Goal: Task Accomplishment & Management: Use online tool/utility

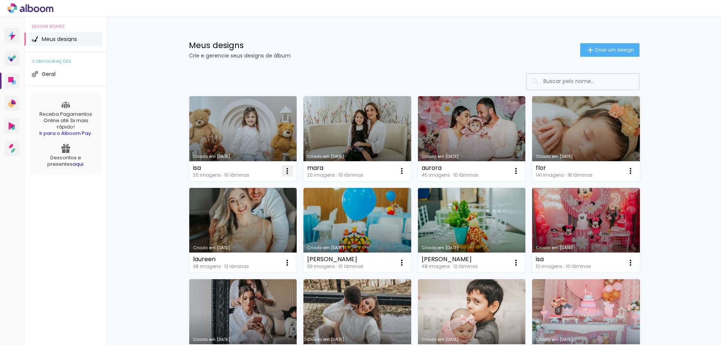
click at [283, 172] on iron-icon at bounding box center [287, 170] width 9 height 9
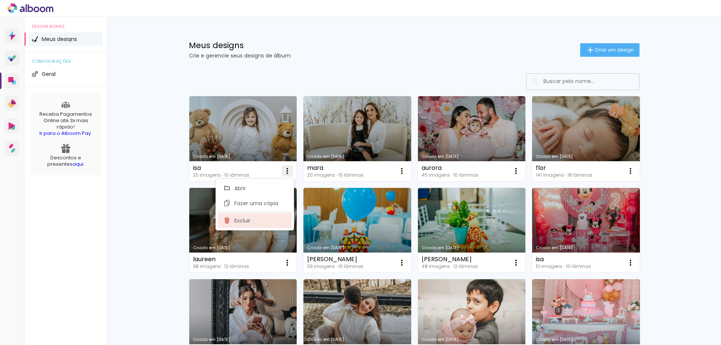
click at [259, 223] on paper-item "Excluir" at bounding box center [255, 220] width 74 height 15
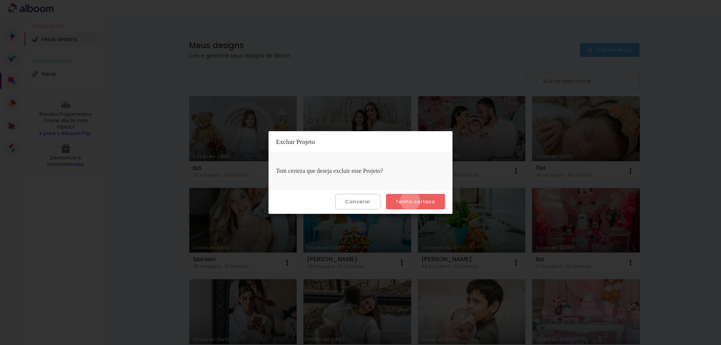
click at [0, 0] on slot "Tenho certeza" at bounding box center [0, 0] width 0 height 0
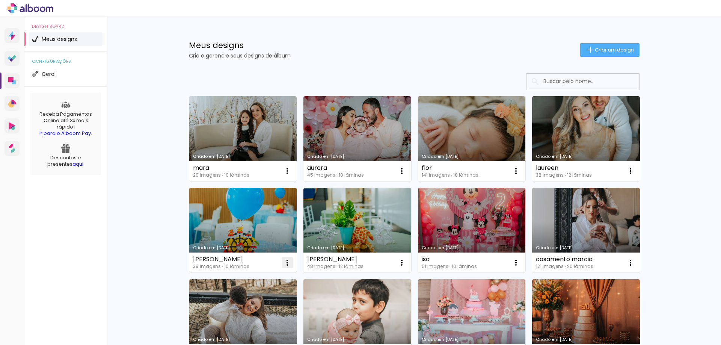
click at [285, 175] on iron-icon at bounding box center [287, 170] width 9 height 9
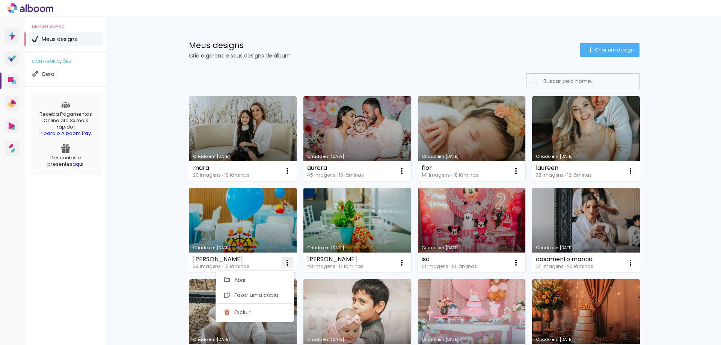
click at [243, 315] on span "Excluir" at bounding box center [242, 311] width 16 height 5
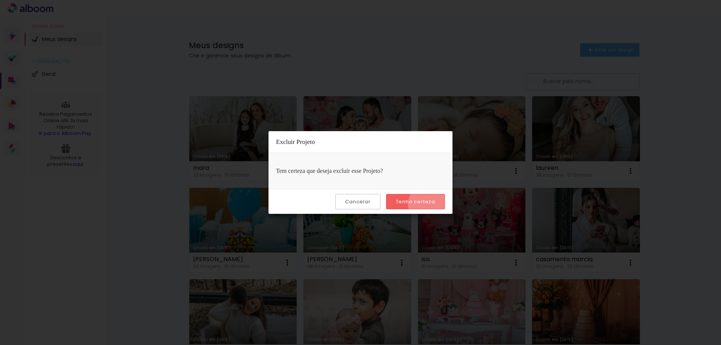
click at [0, 0] on slot "Tenho certeza" at bounding box center [0, 0] width 0 height 0
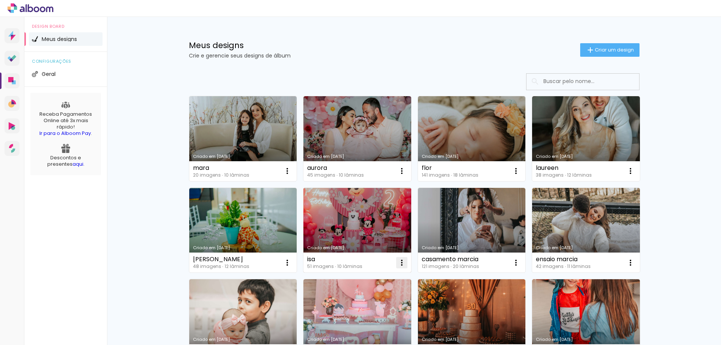
click at [292, 175] on iron-icon at bounding box center [287, 170] width 9 height 9
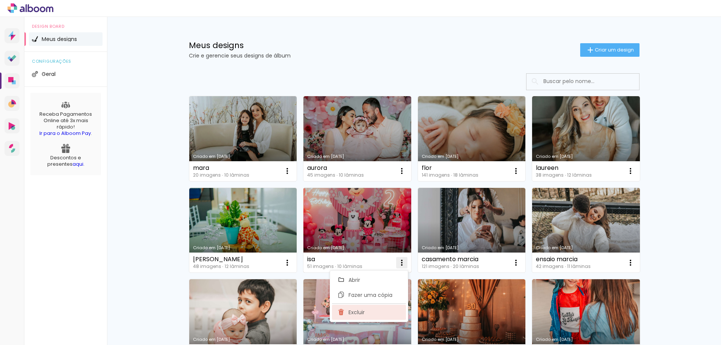
click at [370, 317] on paper-item "Excluir" at bounding box center [369, 312] width 74 height 15
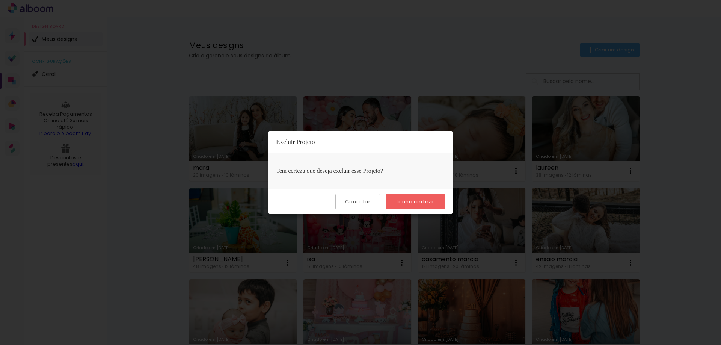
click at [0, 0] on slot "Tenho certeza" at bounding box center [0, 0] width 0 height 0
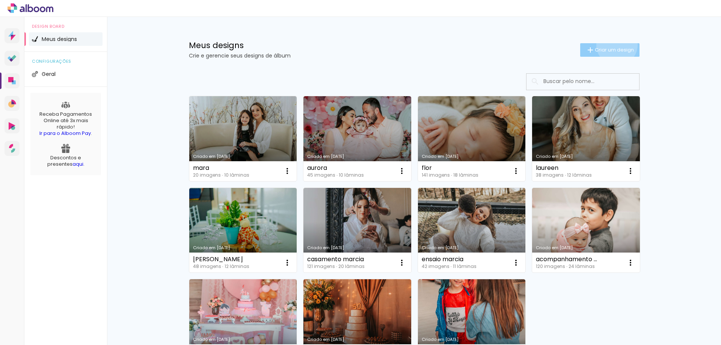
click at [613, 45] on paper-button "Criar um design" at bounding box center [609, 50] width 59 height 14
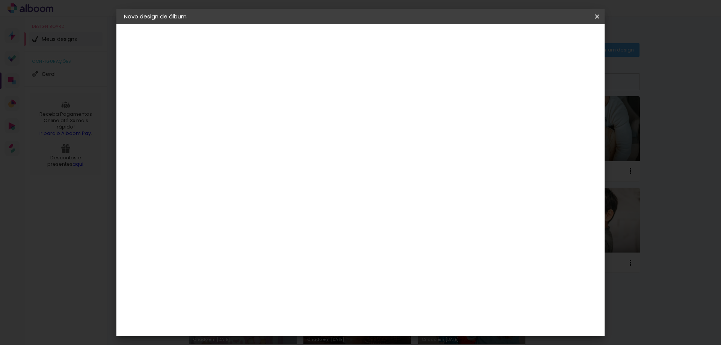
click at [247, 101] on input at bounding box center [247, 101] width 0 height 12
type input "g"
type input "[PERSON_NAME]"
type paper-input "[PERSON_NAME]"
click at [324, 41] on paper-button "Avançar" at bounding box center [305, 39] width 37 height 13
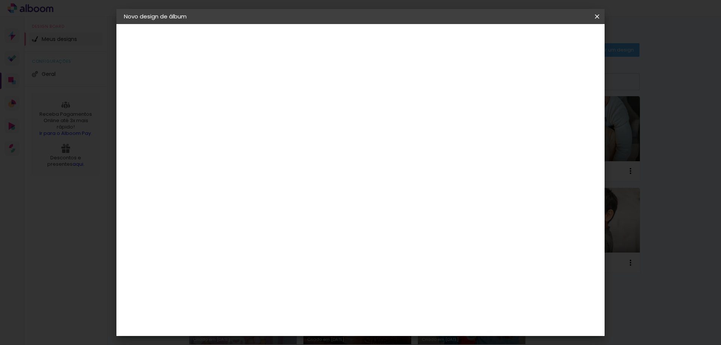
click at [266, 140] on input at bounding box center [266, 142] width 76 height 9
type input "dre"
type paper-input "dre"
click at [294, 174] on paper-item "DreambooksPro" at bounding box center [259, 169] width 69 height 17
click at [0, 0] on slot "Avançar" at bounding box center [0, 0] width 0 height 0
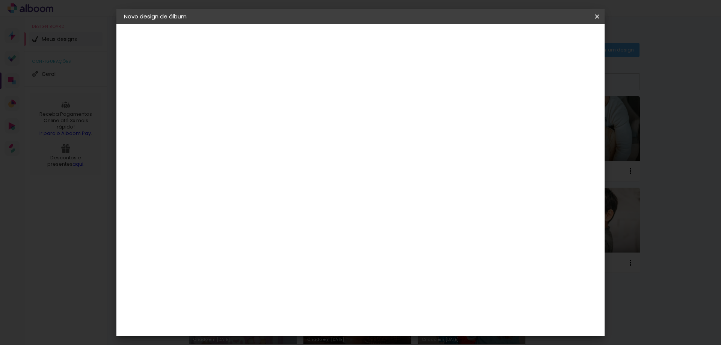
click at [276, 125] on input "text" at bounding box center [261, 131] width 29 height 12
click at [419, 122] on div at bounding box center [409, 135] width 150 height 45
click at [0, 0] on slot "Réplica Grande" at bounding box center [0, 0] width 0 height 0
click at [339, 121] on input "Réplica Grande" at bounding box center [293, 124] width 92 height 12
click at [0, 0] on slot "Réplica Pequena" at bounding box center [0, 0] width 0 height 0
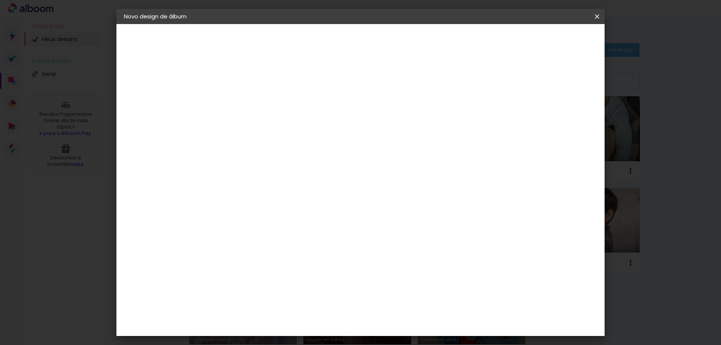
scroll to position [27, 0]
click at [297, 209] on div "Quadrado" at bounding box center [280, 218] width 35 height 18
click at [339, 96] on input "Réplica Pequena" at bounding box center [293, 97] width 92 height 12
click at [371, 98] on paper-item "Álbum" at bounding box center [407, 98] width 150 height 15
type input "Álbum"
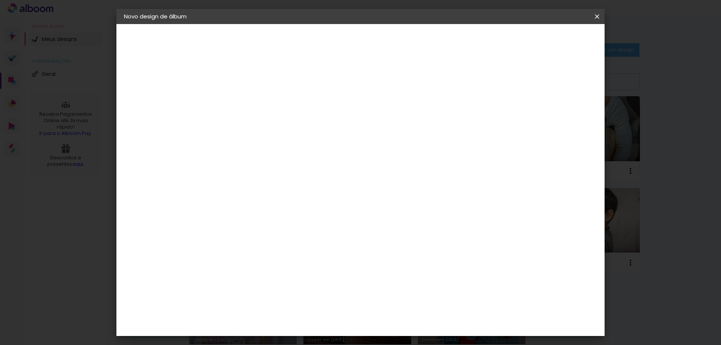
click at [297, 314] on span "25 × 25" at bounding box center [280, 321] width 35 height 15
click at [0, 0] on slot "Avançar" at bounding box center [0, 0] width 0 height 0
click at [550, 40] on span "Iniciar design" at bounding box center [533, 39] width 34 height 5
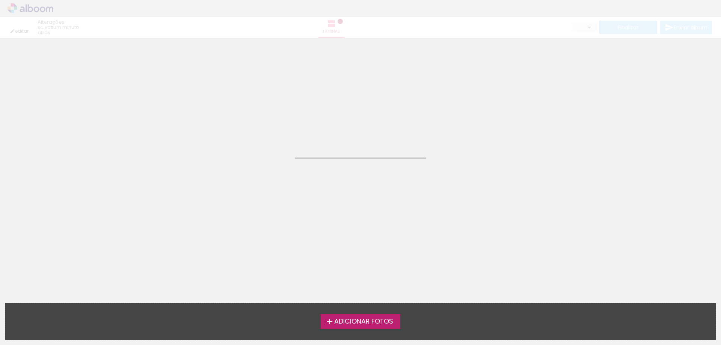
click at [380, 318] on span "Adicionar Fotos" at bounding box center [363, 321] width 59 height 7
click at [0, 0] on input "file" at bounding box center [0, 0] width 0 height 0
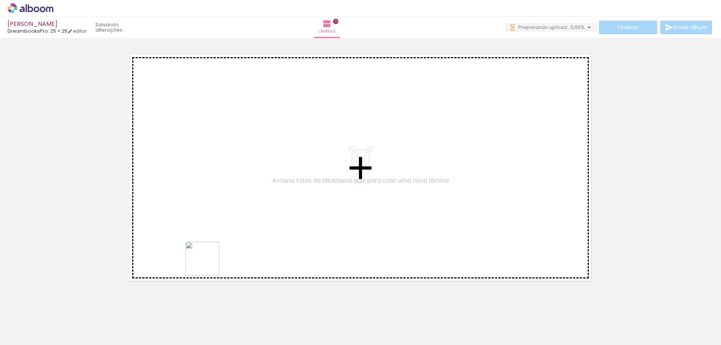
drag, startPoint x: 201, startPoint y: 328, endPoint x: 134, endPoint y: 333, distance: 67.0
click at [208, 237] on quentale-workspace at bounding box center [360, 172] width 721 height 345
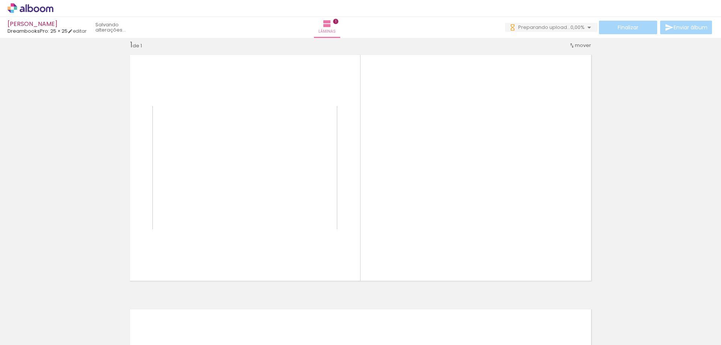
scroll to position [10, 0]
drag, startPoint x: 167, startPoint y: 318, endPoint x: 163, endPoint y: 272, distance: 46.7
click at [218, 229] on quentale-workspace at bounding box center [360, 172] width 721 height 345
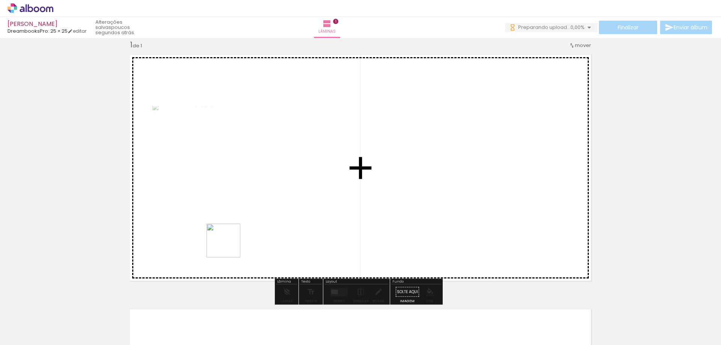
drag, startPoint x: 131, startPoint y: 325, endPoint x: 106, endPoint y: 332, distance: 26.1
click at [235, 229] on quentale-workspace at bounding box center [360, 172] width 721 height 345
drag, startPoint x: 99, startPoint y: 311, endPoint x: 174, endPoint y: 335, distance: 78.6
click at [209, 235] on quentale-workspace at bounding box center [360, 172] width 721 height 345
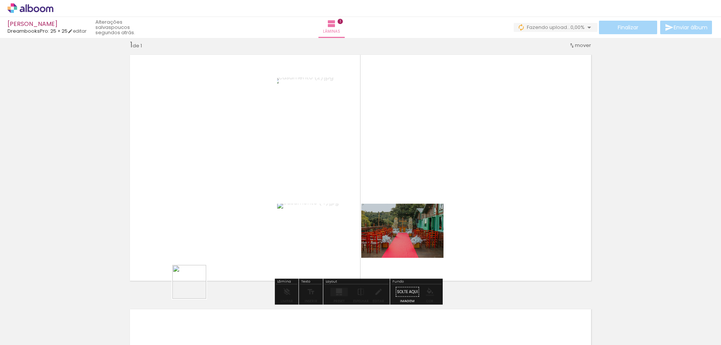
drag, startPoint x: 195, startPoint y: 287, endPoint x: 266, endPoint y: 217, distance: 99.6
click at [260, 219] on quentale-workspace at bounding box center [360, 172] width 721 height 345
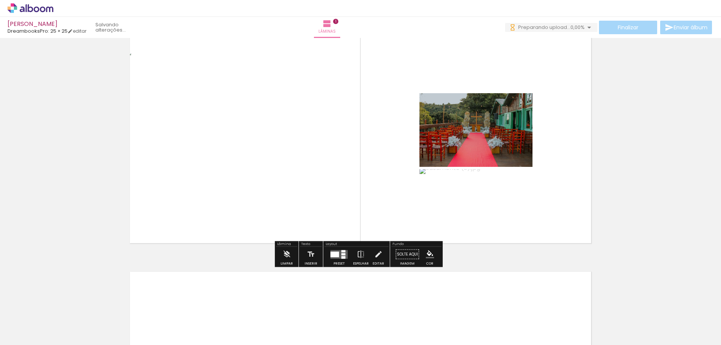
scroll to position [0, 0]
click at [341, 256] on div at bounding box center [343, 257] width 4 height 3
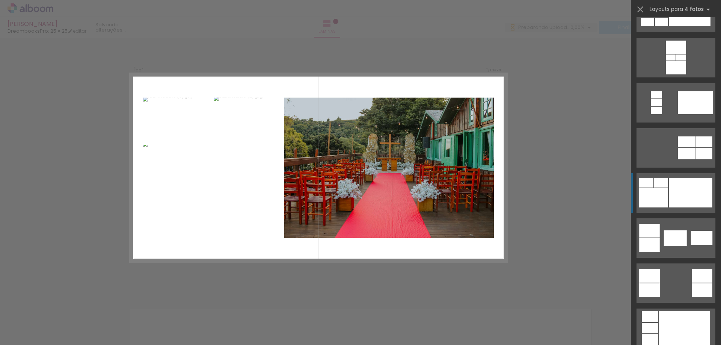
click at [672, 193] on div at bounding box center [691, 192] width 44 height 29
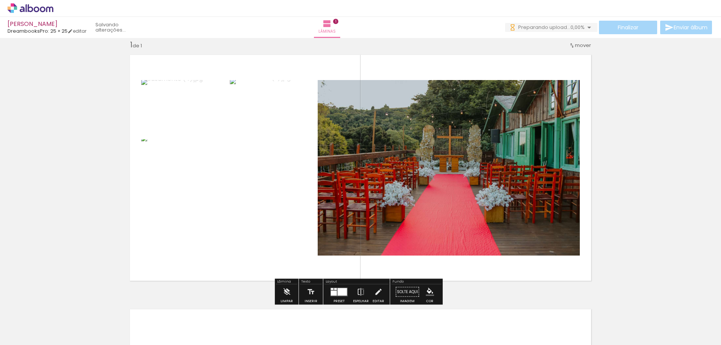
drag, startPoint x: 235, startPoint y: 216, endPoint x: 428, endPoint y: 176, distance: 197.8
click at [0, 0] on slot at bounding box center [0, 0] width 0 height 0
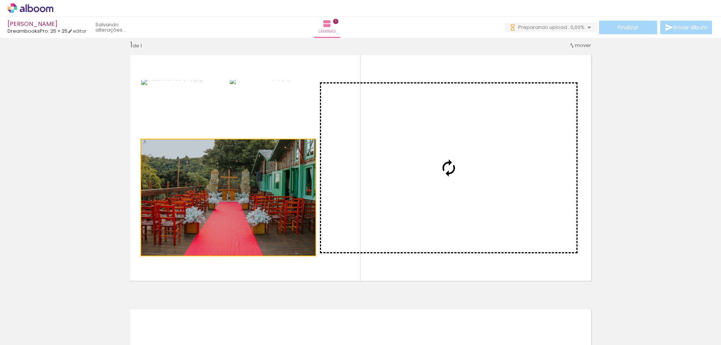
drag, startPoint x: 181, startPoint y: 207, endPoint x: 421, endPoint y: 177, distance: 241.5
click at [0, 0] on slot at bounding box center [0, 0] width 0 height 0
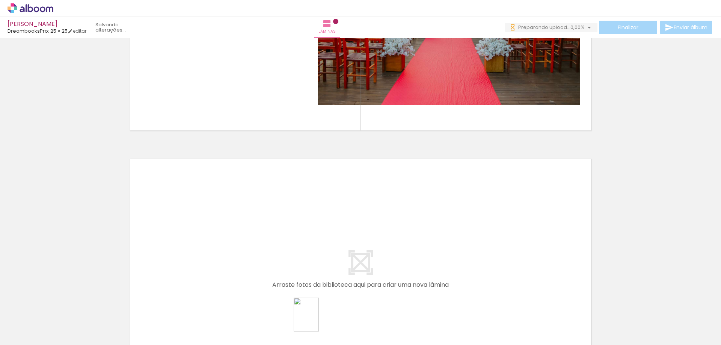
drag, startPoint x: 307, startPoint y: 326, endPoint x: 318, endPoint y: 324, distance: 11.4
click at [318, 324] on div at bounding box center [308, 319] width 28 height 37
click at [190, 239] on quentale-workspace at bounding box center [360, 172] width 721 height 345
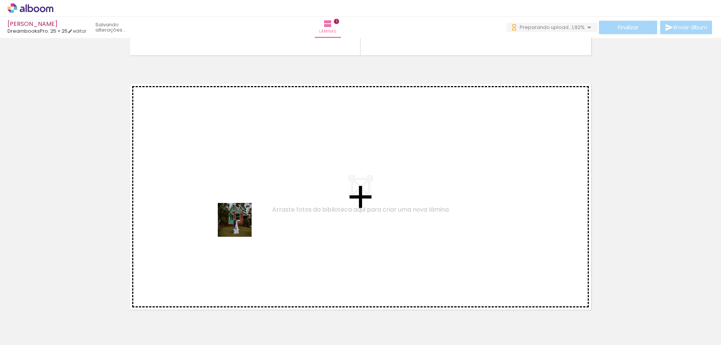
drag, startPoint x: 193, startPoint y: 325, endPoint x: 241, endPoint y: 222, distance: 114.1
click at [241, 222] on quentale-workspace at bounding box center [360, 172] width 721 height 345
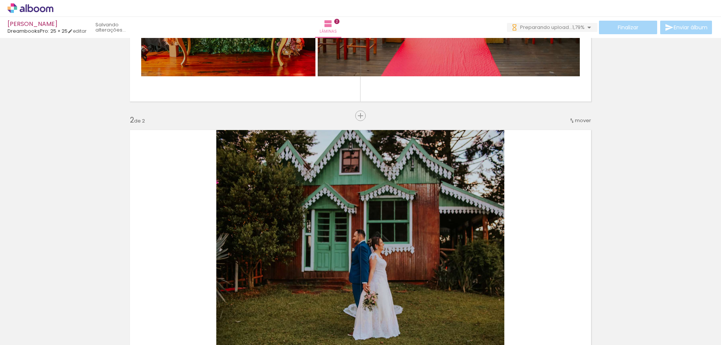
click at [581, 122] on span "mover" at bounding box center [583, 120] width 16 height 7
click at [555, 120] on span "antes da" at bounding box center [550, 119] width 22 height 12
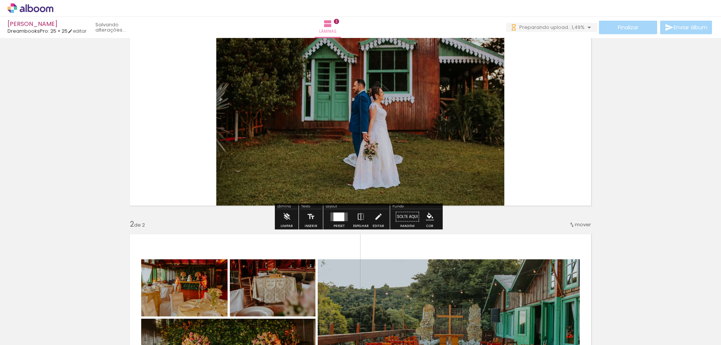
click at [336, 216] on div at bounding box center [338, 216] width 11 height 9
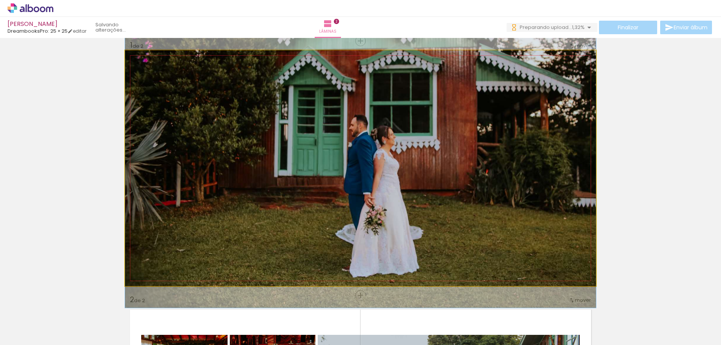
drag, startPoint x: 402, startPoint y: 214, endPoint x: 403, endPoint y: 170, distance: 44.0
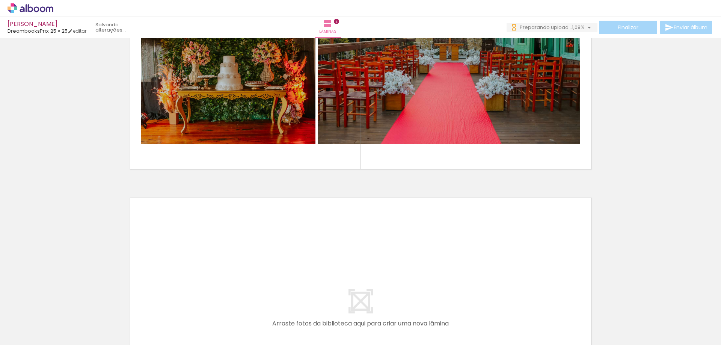
drag, startPoint x: 241, startPoint y: 328, endPoint x: 324, endPoint y: 312, distance: 85.1
click at [240, 267] on quentale-workspace at bounding box center [360, 172] width 721 height 345
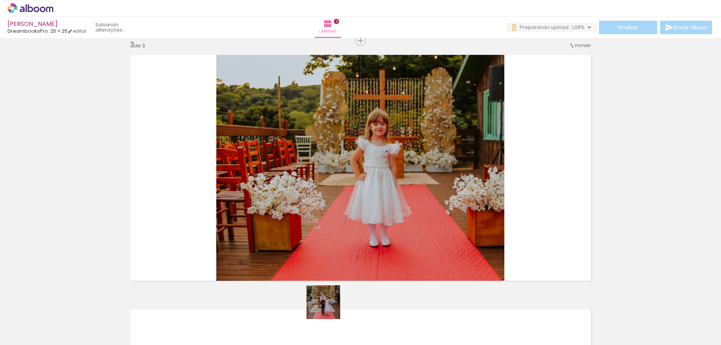
drag, startPoint x: 329, startPoint y: 319, endPoint x: 337, endPoint y: 232, distance: 87.9
click at [337, 232] on quentale-workspace at bounding box center [360, 172] width 721 height 345
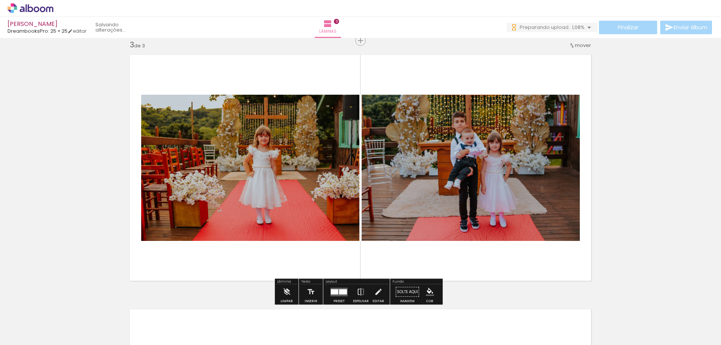
drag, startPoint x: 378, startPoint y: 319, endPoint x: 395, endPoint y: 312, distance: 19.0
click at [358, 248] on quentale-workspace at bounding box center [360, 172] width 721 height 345
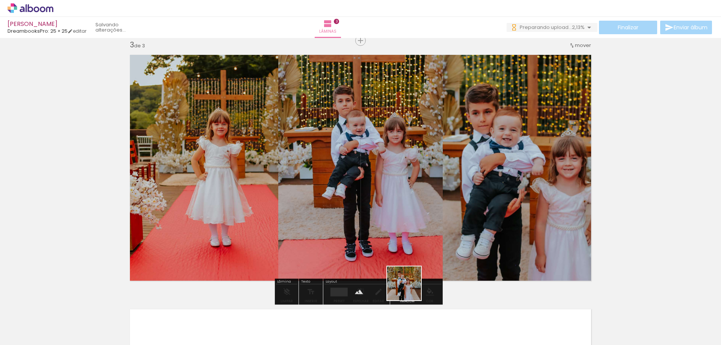
drag, startPoint x: 410, startPoint y: 289, endPoint x: 472, endPoint y: 315, distance: 67.2
click at [412, 260] on quentale-workspace at bounding box center [360, 172] width 721 height 345
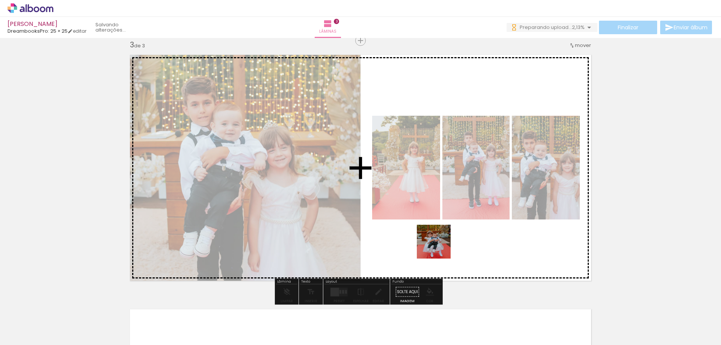
drag, startPoint x: 463, startPoint y: 322, endPoint x: 439, endPoint y: 244, distance: 80.9
click at [439, 244] on quentale-workspace at bounding box center [360, 172] width 721 height 345
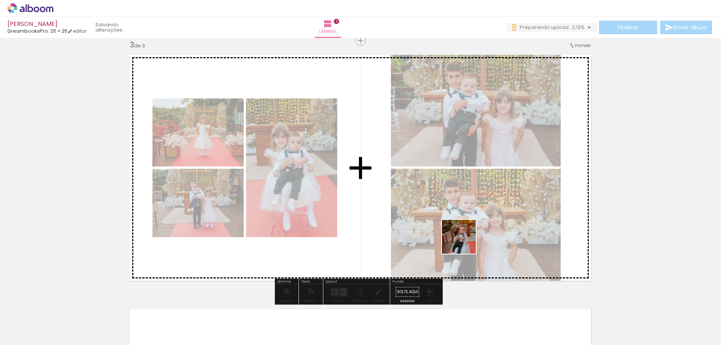
drag, startPoint x: 499, startPoint y: 321, endPoint x: 467, endPoint y: 242, distance: 85.4
click at [464, 241] on quentale-workspace at bounding box center [360, 172] width 721 height 345
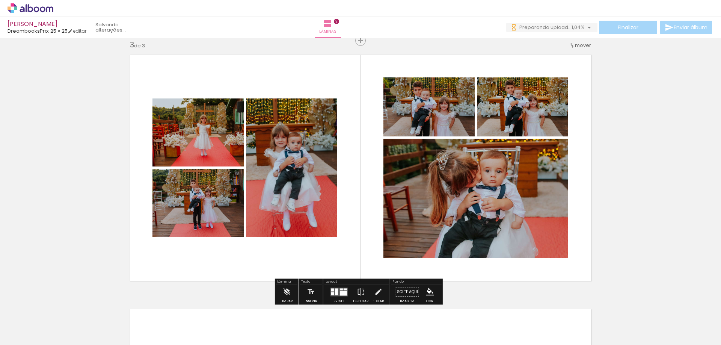
click at [337, 295] on quentale-layouter at bounding box center [338, 291] width 17 height 9
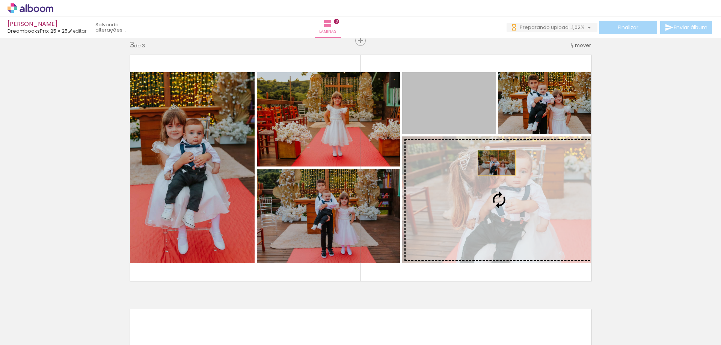
drag, startPoint x: 435, startPoint y: 101, endPoint x: 502, endPoint y: 190, distance: 111.8
click at [0, 0] on slot at bounding box center [0, 0] width 0 height 0
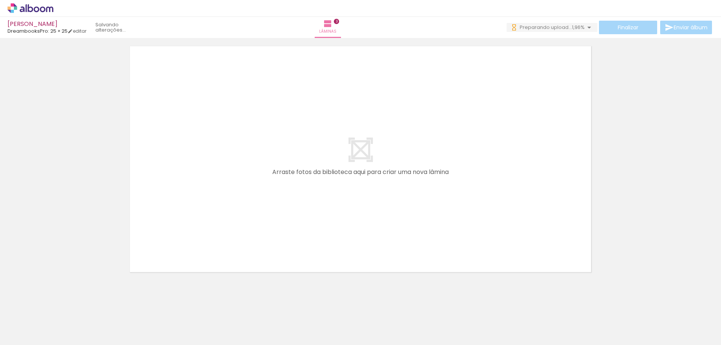
drag, startPoint x: 181, startPoint y: 326, endPoint x: 217, endPoint y: 307, distance: 40.5
click at [183, 257] on quentale-workspace at bounding box center [360, 172] width 721 height 345
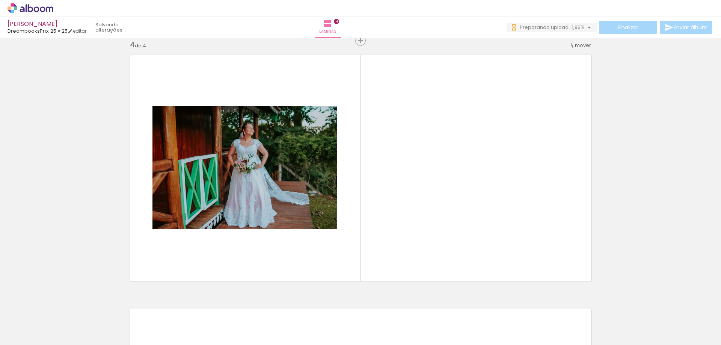
drag, startPoint x: 225, startPoint y: 328, endPoint x: 285, endPoint y: 306, distance: 63.4
click at [265, 248] on quentale-workspace at bounding box center [360, 172] width 721 height 345
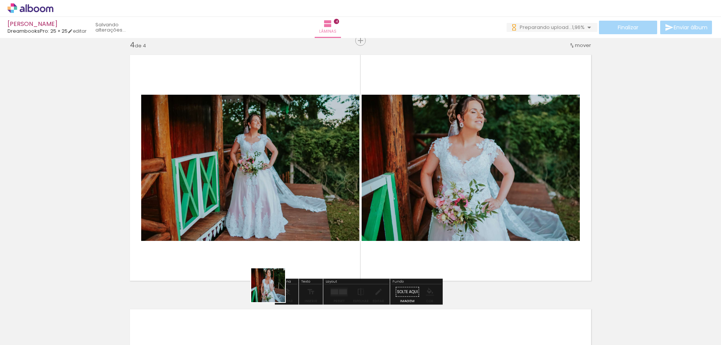
drag, startPoint x: 274, startPoint y: 291, endPoint x: 322, endPoint y: 300, distance: 49.3
click at [286, 249] on quentale-workspace at bounding box center [360, 172] width 721 height 345
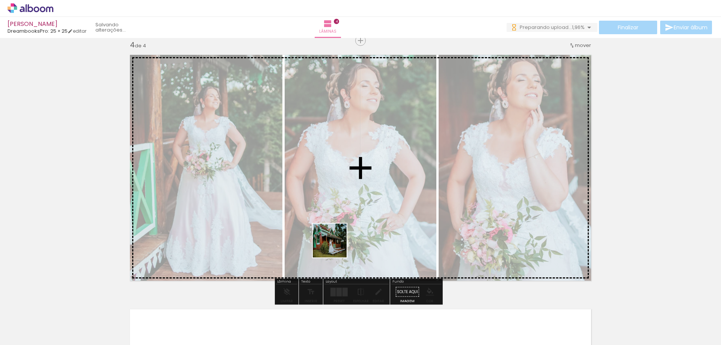
drag, startPoint x: 320, startPoint y: 301, endPoint x: 357, endPoint y: 306, distance: 37.5
click at [342, 237] on quentale-workspace at bounding box center [360, 172] width 721 height 345
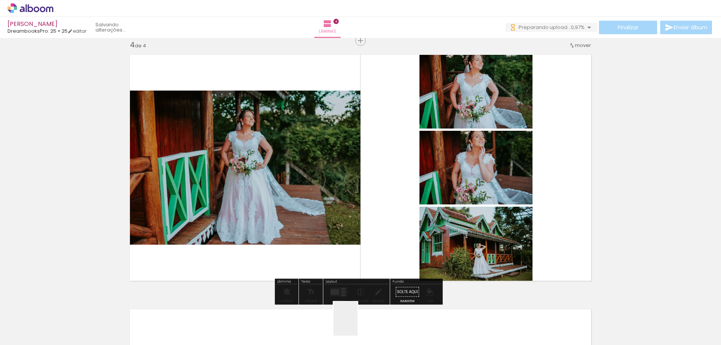
drag, startPoint x: 356, startPoint y: 330, endPoint x: 397, endPoint y: 270, distance: 72.5
click at [349, 241] on quentale-workspace at bounding box center [360, 172] width 721 height 345
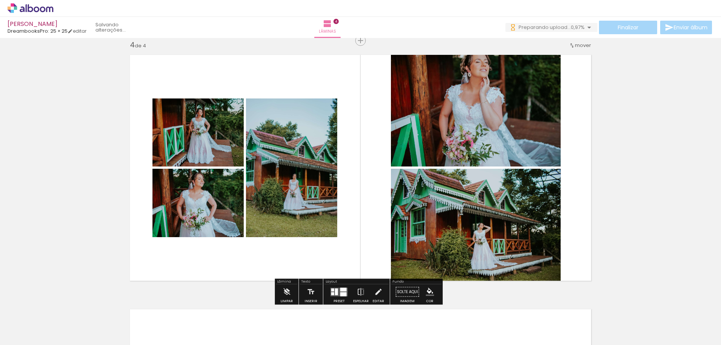
click at [370, 249] on quentale-workspace at bounding box center [360, 172] width 721 height 345
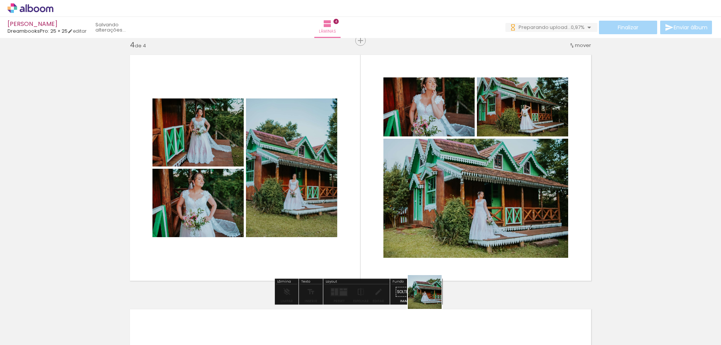
drag, startPoint x: 430, startPoint y: 297, endPoint x: 486, endPoint y: 314, distance: 58.3
click at [386, 236] on quentale-workspace at bounding box center [360, 172] width 721 height 345
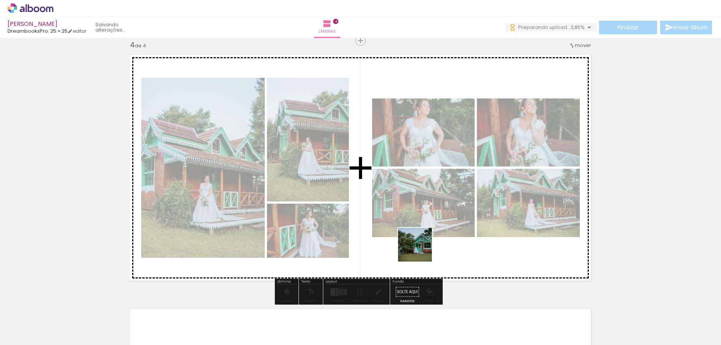
drag, startPoint x: 487, startPoint y: 324, endPoint x: 507, endPoint y: 322, distance: 20.0
click at [419, 246] on quentale-workspace at bounding box center [360, 172] width 721 height 345
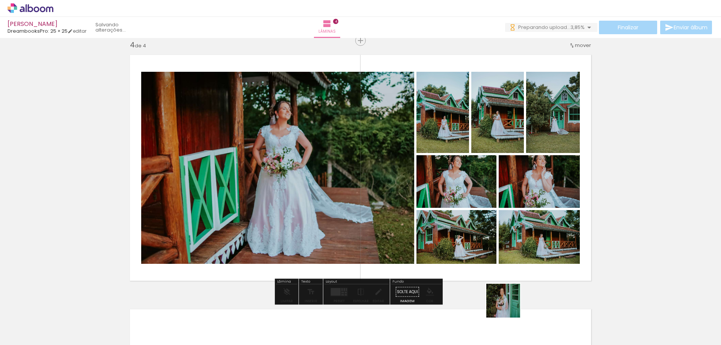
drag, startPoint x: 515, startPoint y: 328, endPoint x: 434, endPoint y: 232, distance: 125.8
click at [424, 231] on quentale-workspace at bounding box center [360, 172] width 721 height 345
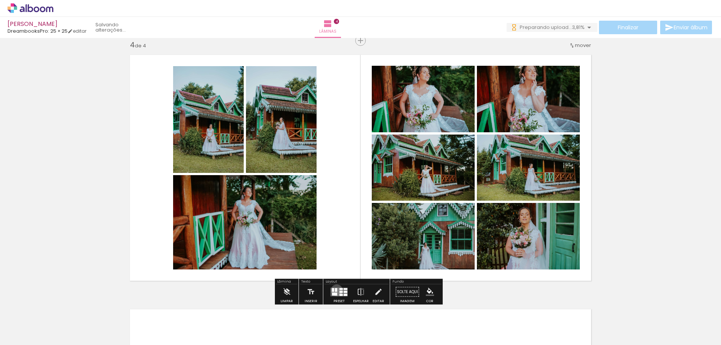
click at [336, 290] on quentale-layouter at bounding box center [338, 291] width 17 height 9
